Goal: Find specific page/section: Find specific page/section

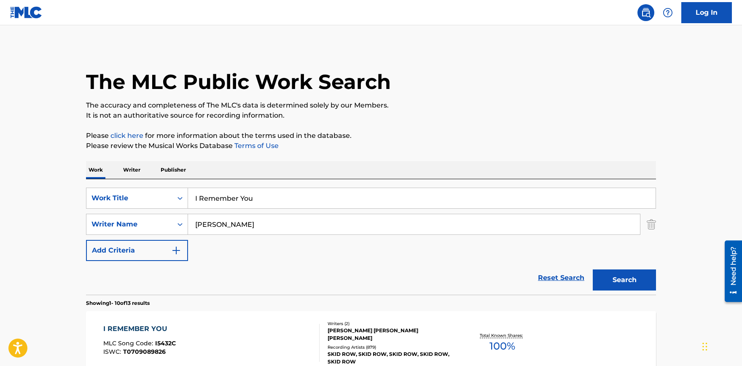
drag, startPoint x: 207, startPoint y: 196, endPoint x: 109, endPoint y: 182, distance: 99.2
click at [188, 188] on input "I Remember You" at bounding box center [421, 198] width 467 height 20
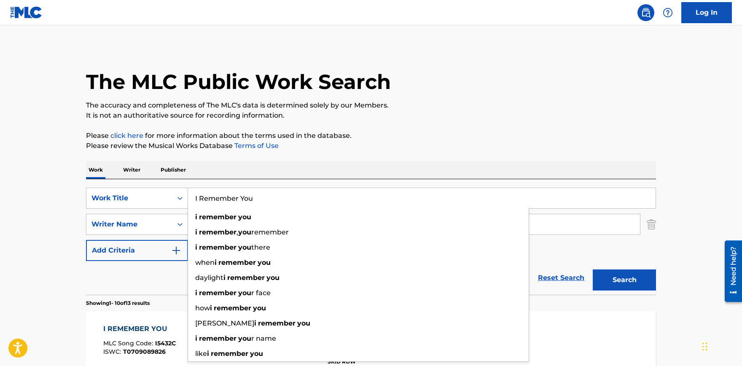
paste input "Derniere Danse"
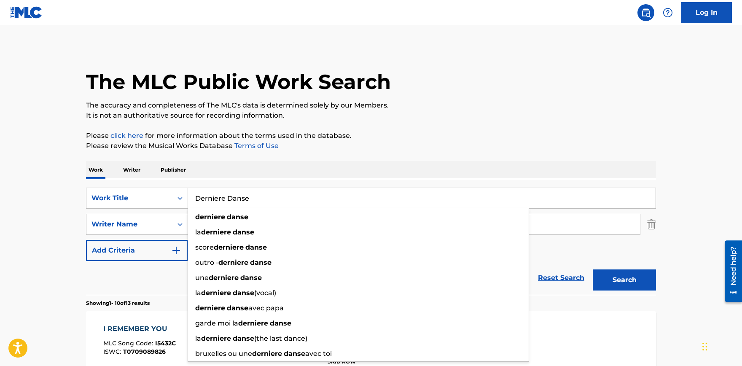
type input "Derniere Danse"
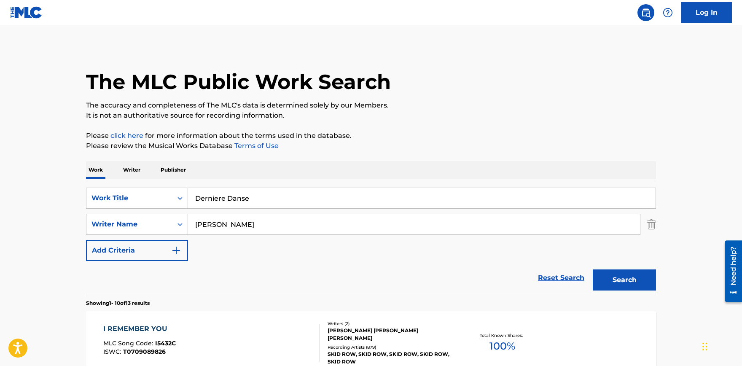
drag, startPoint x: 270, startPoint y: 225, endPoint x: 67, endPoint y: 215, distance: 202.9
click at [188, 215] on input "[PERSON_NAME]" at bounding box center [414, 224] width 452 height 20
paste input "[PERSON_NAME]"
type input "[PERSON_NAME]"
click at [627, 278] on button "Search" at bounding box center [623, 279] width 63 height 21
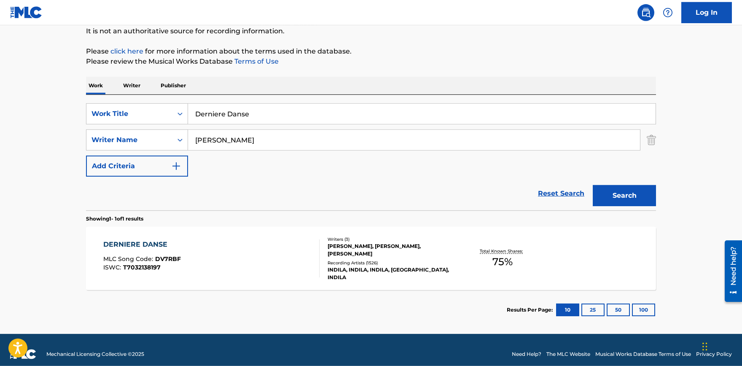
scroll to position [93, 0]
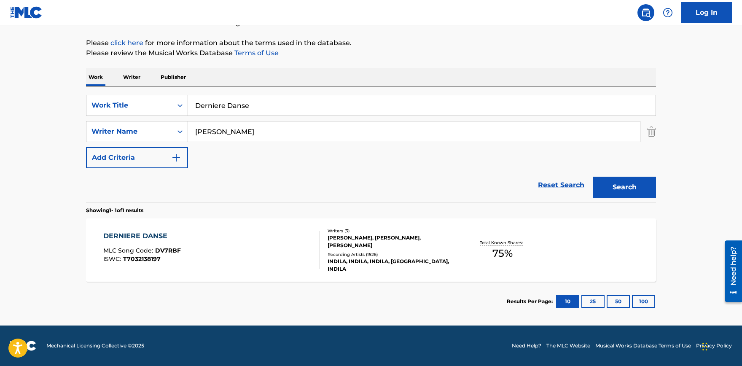
click at [123, 237] on div "DERNIERE DANSE" at bounding box center [142, 236] width 78 height 10
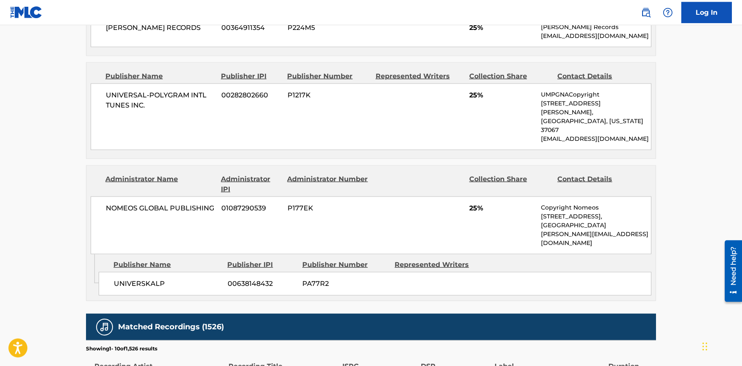
scroll to position [463, 0]
